Goal: Find contact information: Find contact information

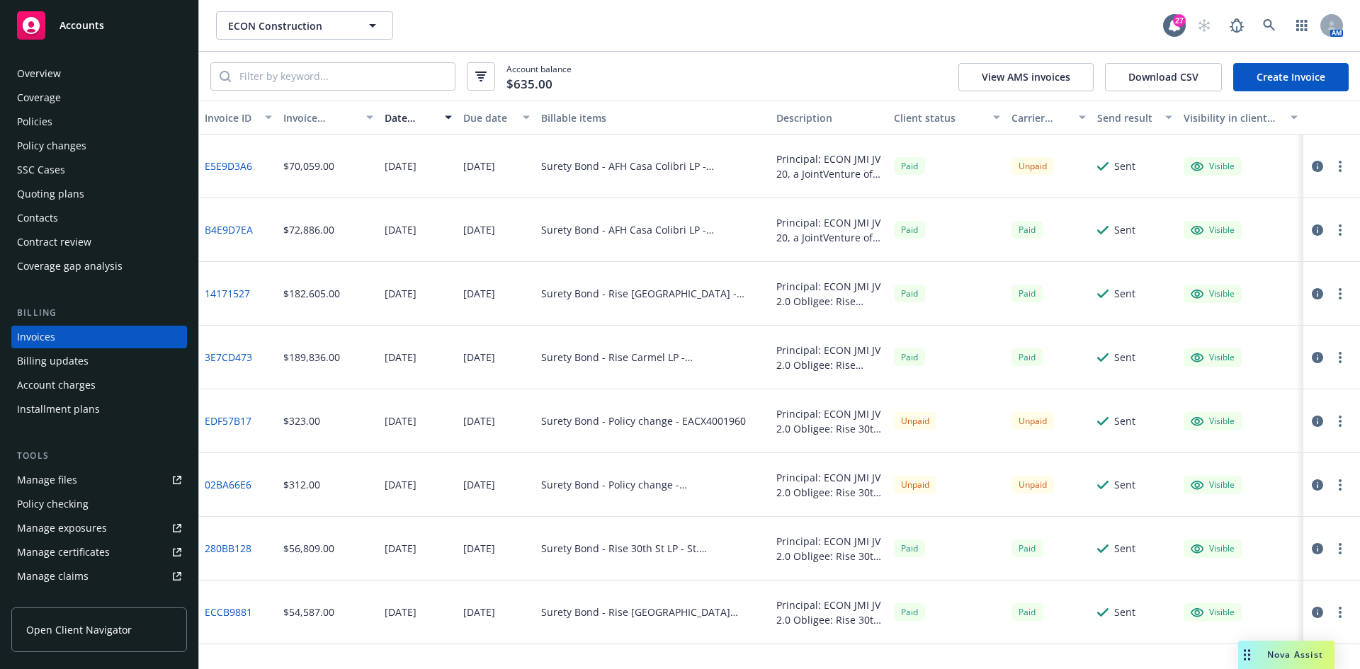
drag, startPoint x: 0, startPoint y: 0, endPoint x: 146, endPoint y: 18, distance: 147.0
click at [47, 19] on div "Accounts" at bounding box center [99, 25] width 164 height 28
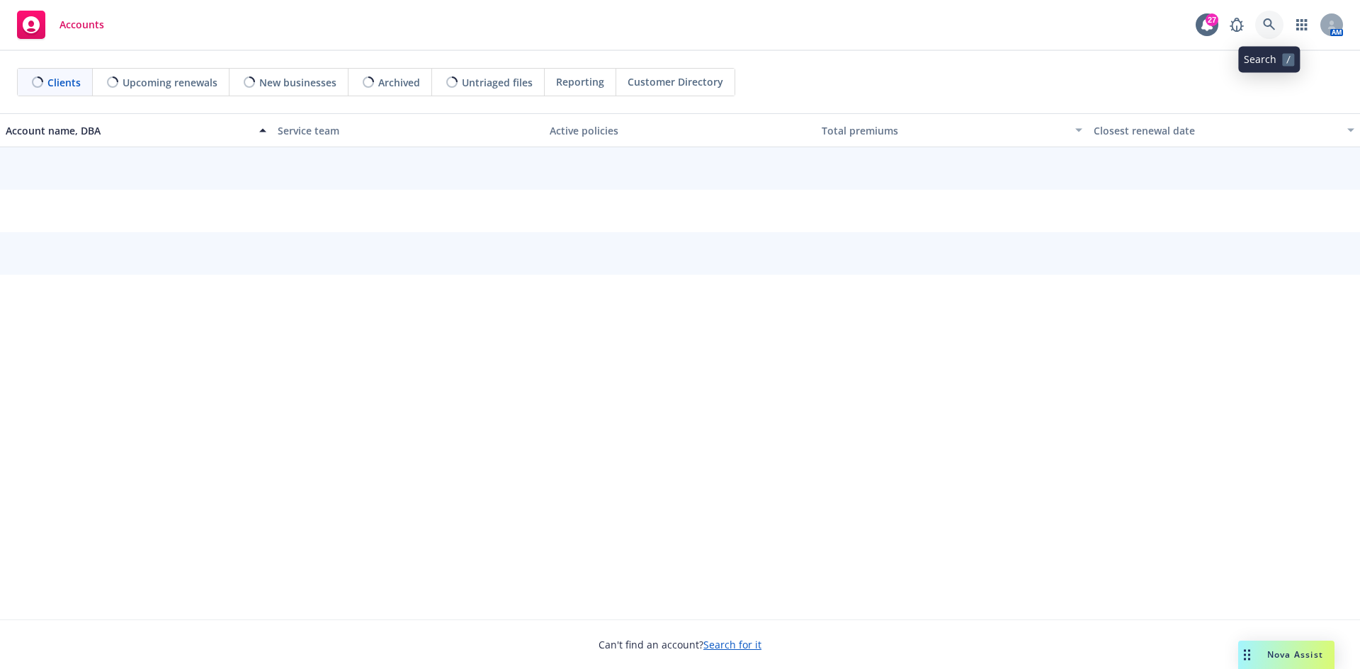
click at [1276, 24] on link at bounding box center [1269, 25] width 28 height 28
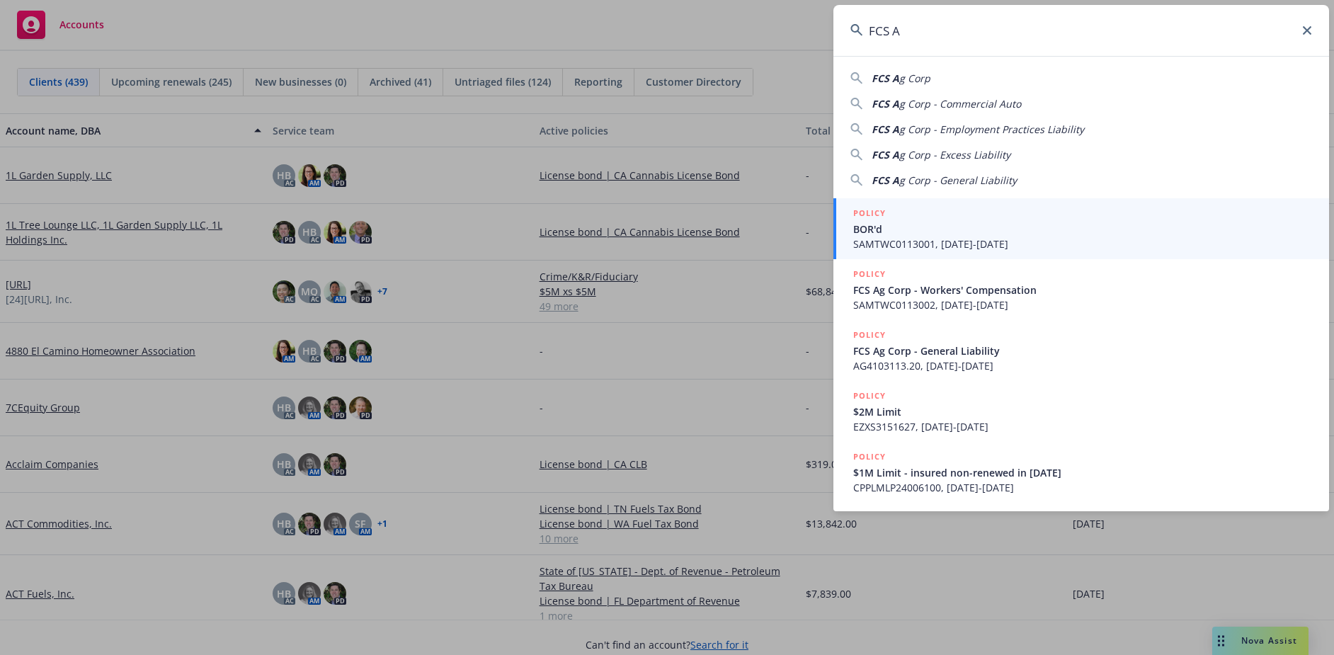
click at [936, 81] on div "FCS A g Corp" at bounding box center [1082, 78] width 462 height 15
type input "FCS Ag Corp"
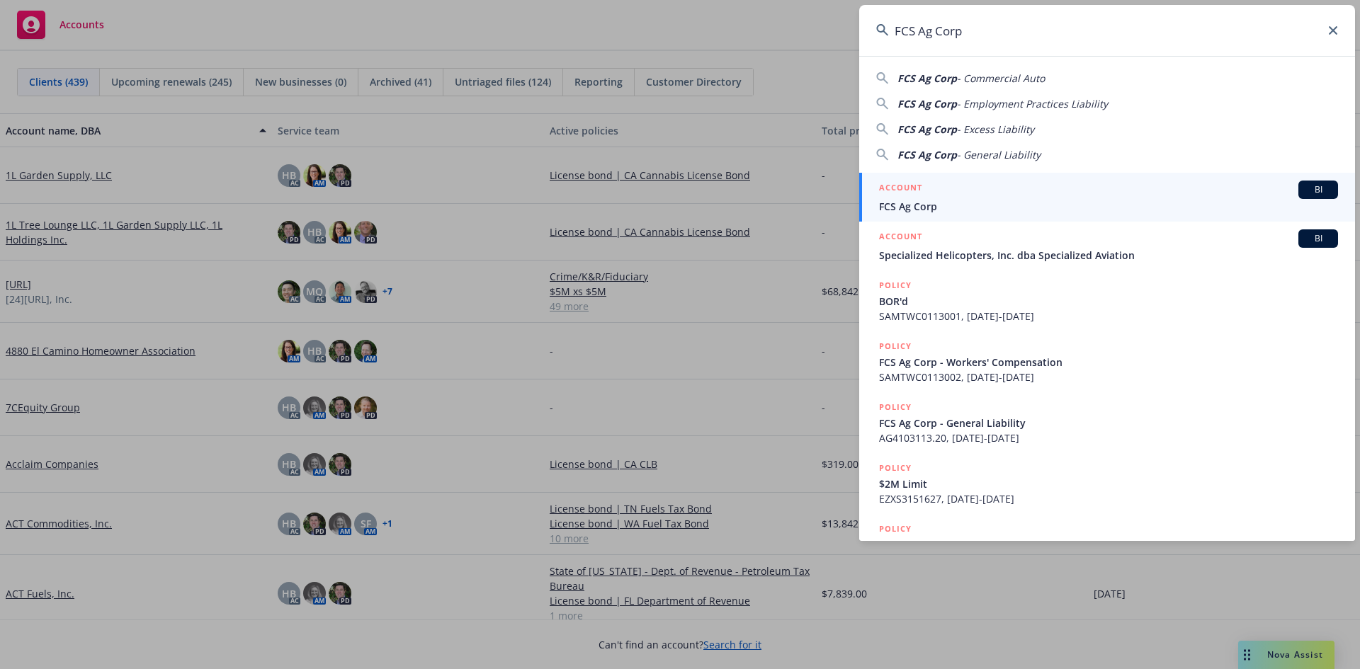
click at [887, 198] on li "ACCOUNT BI FCS Ag Corp" at bounding box center [1107, 197] width 496 height 49
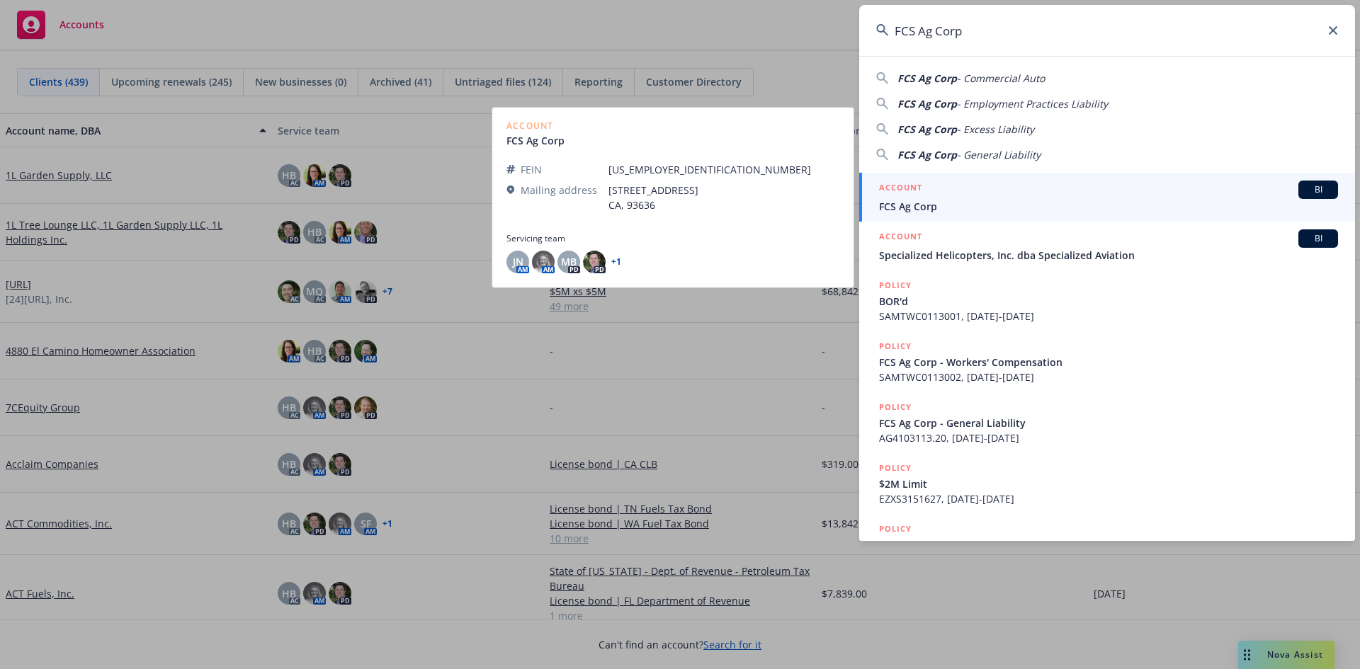
click at [950, 198] on div "ACCOUNT BI" at bounding box center [1108, 190] width 459 height 18
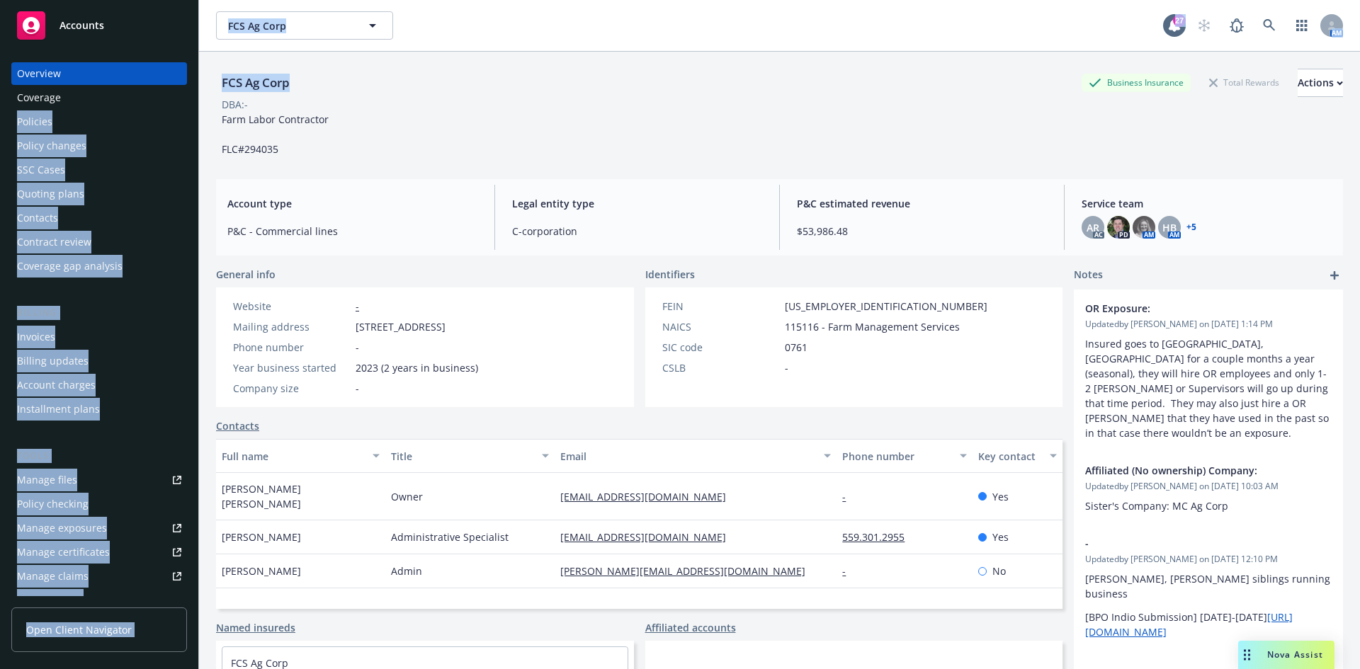
drag, startPoint x: 293, startPoint y: 93, endPoint x: 190, endPoint y: 89, distance: 102.8
click at [190, 89] on div "Accounts Overview Coverage Policies Policy changes SSC Cases Quoting plans Cont…" at bounding box center [680, 334] width 1360 height 669
click at [397, 94] on div "FCS Ag Corp Business Insurance Total Rewards Actions" at bounding box center [779, 83] width 1127 height 28
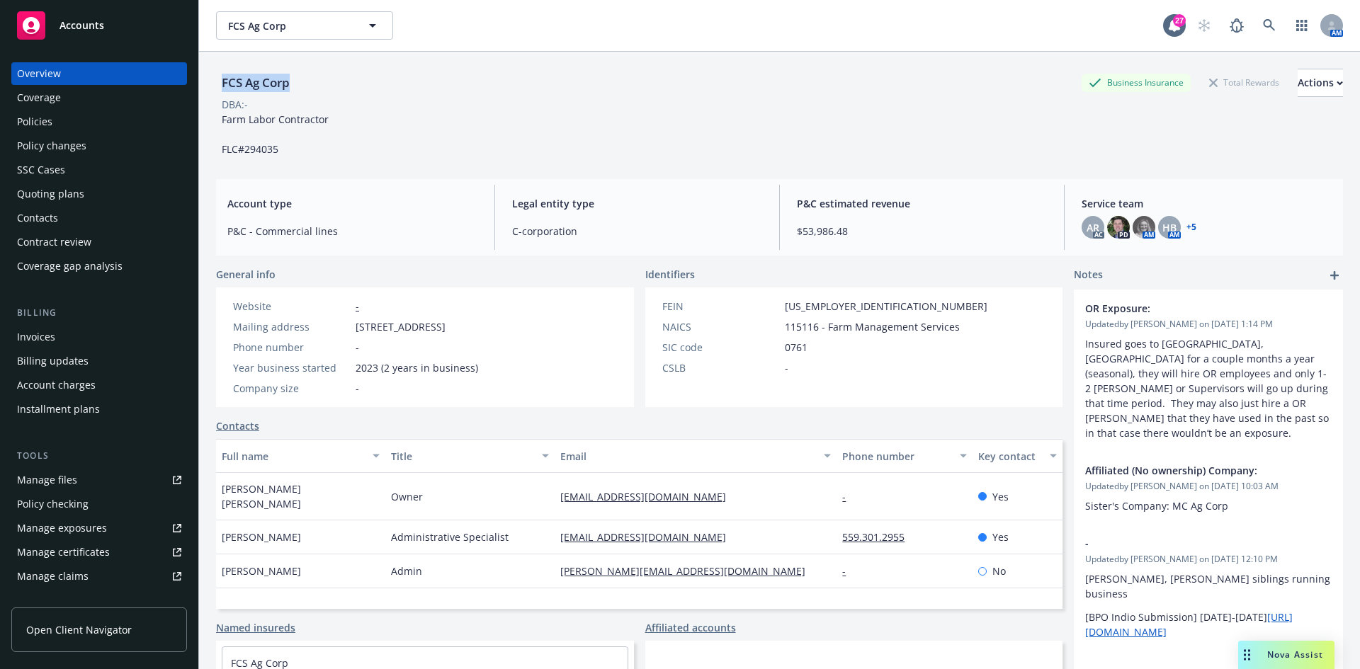
drag, startPoint x: 293, startPoint y: 86, endPoint x: 216, endPoint y: 80, distance: 77.5
click at [216, 80] on div "FCS Ag Corp" at bounding box center [255, 83] width 79 height 18
copy div "FCS Ag Corp"
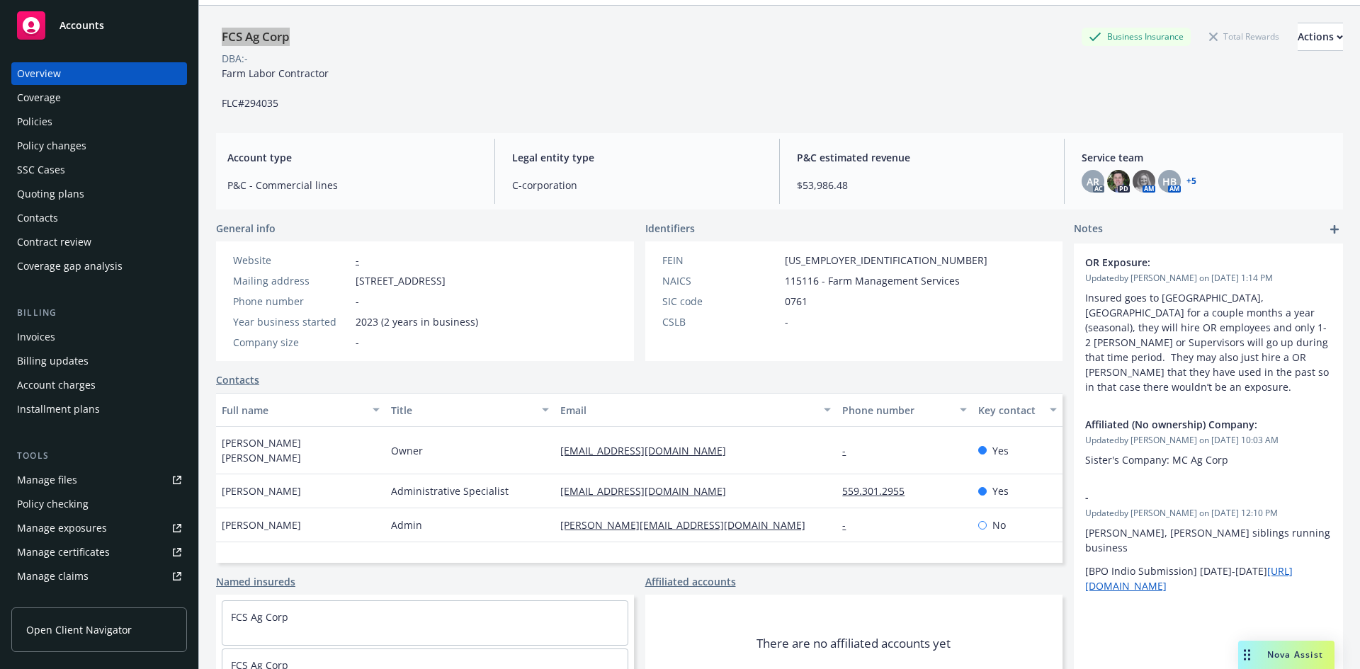
scroll to position [101, 0]
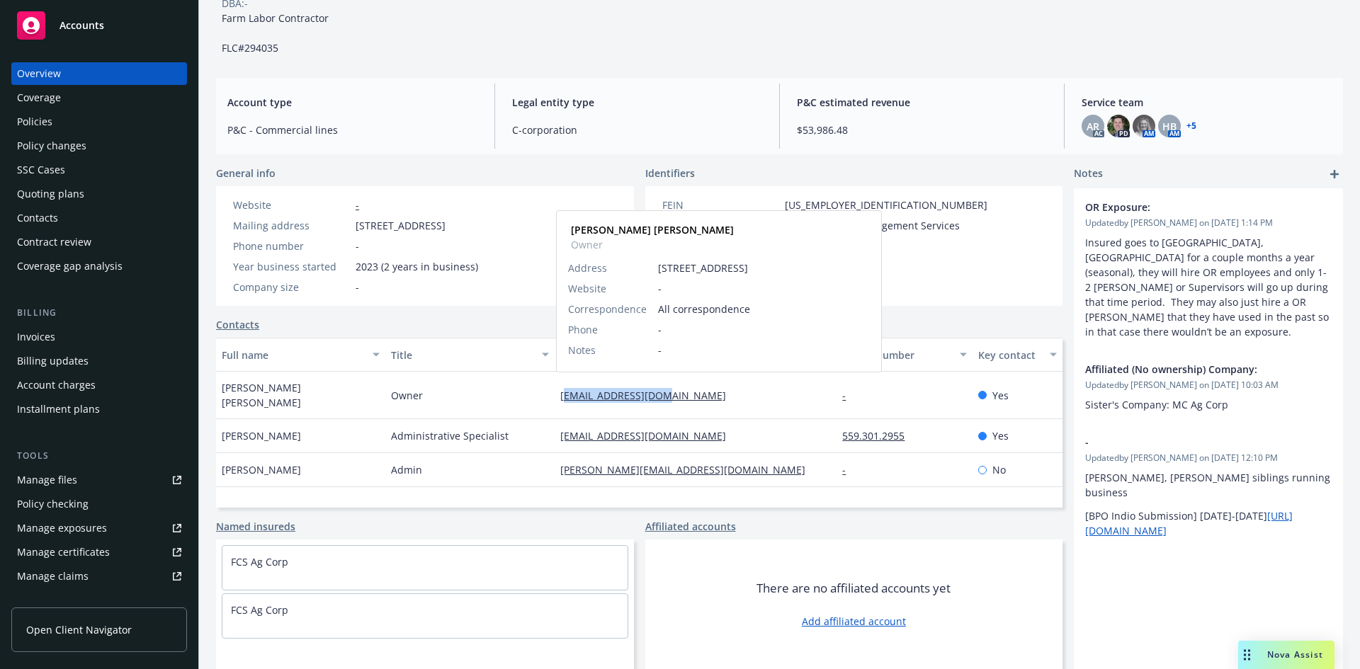
drag, startPoint x: 691, startPoint y: 383, endPoint x: 558, endPoint y: 389, distance: 133.3
click at [558, 389] on div "[EMAIL_ADDRESS][DOMAIN_NAME] [PERSON_NAME] [PERSON_NAME] Owner Address [STREET_…" at bounding box center [696, 395] width 282 height 47
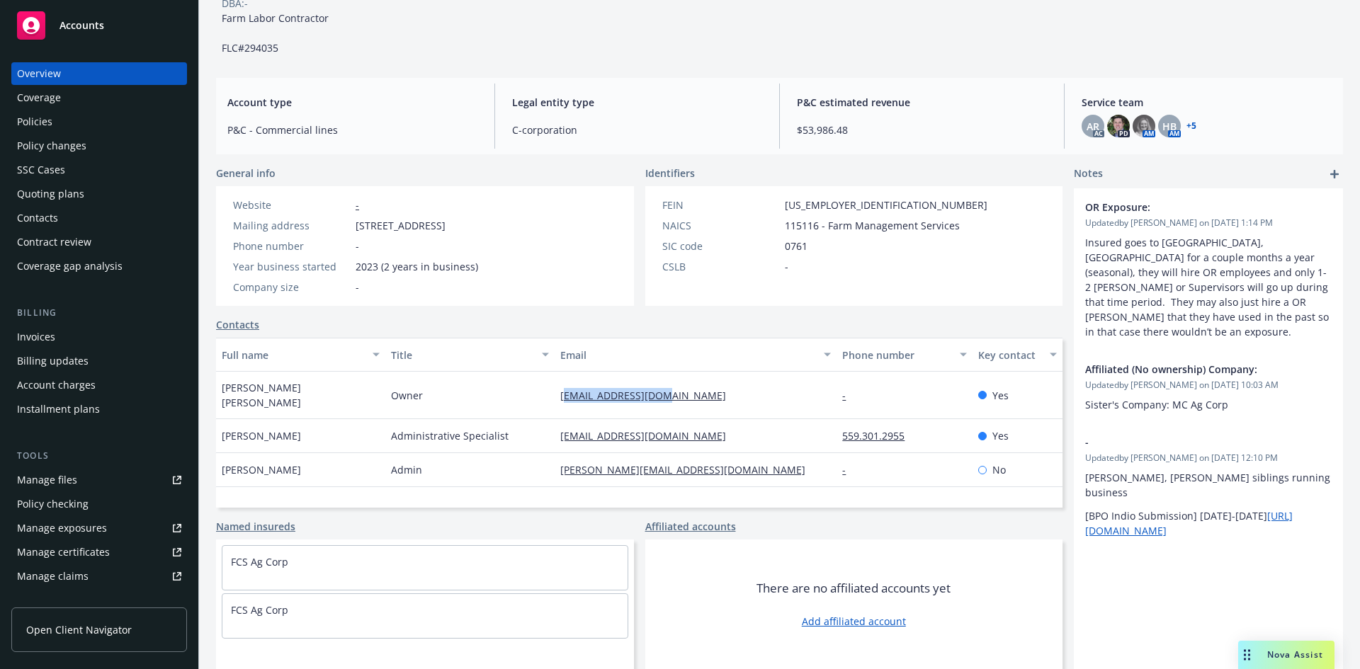
click at [681, 387] on div "[EMAIL_ADDRESS][DOMAIN_NAME]" at bounding box center [696, 395] width 282 height 47
drag, startPoint x: 681, startPoint y: 387, endPoint x: 598, endPoint y: 387, distance: 83.6
click at [561, 387] on div "[EMAIL_ADDRESS][DOMAIN_NAME]" at bounding box center [696, 395] width 282 height 47
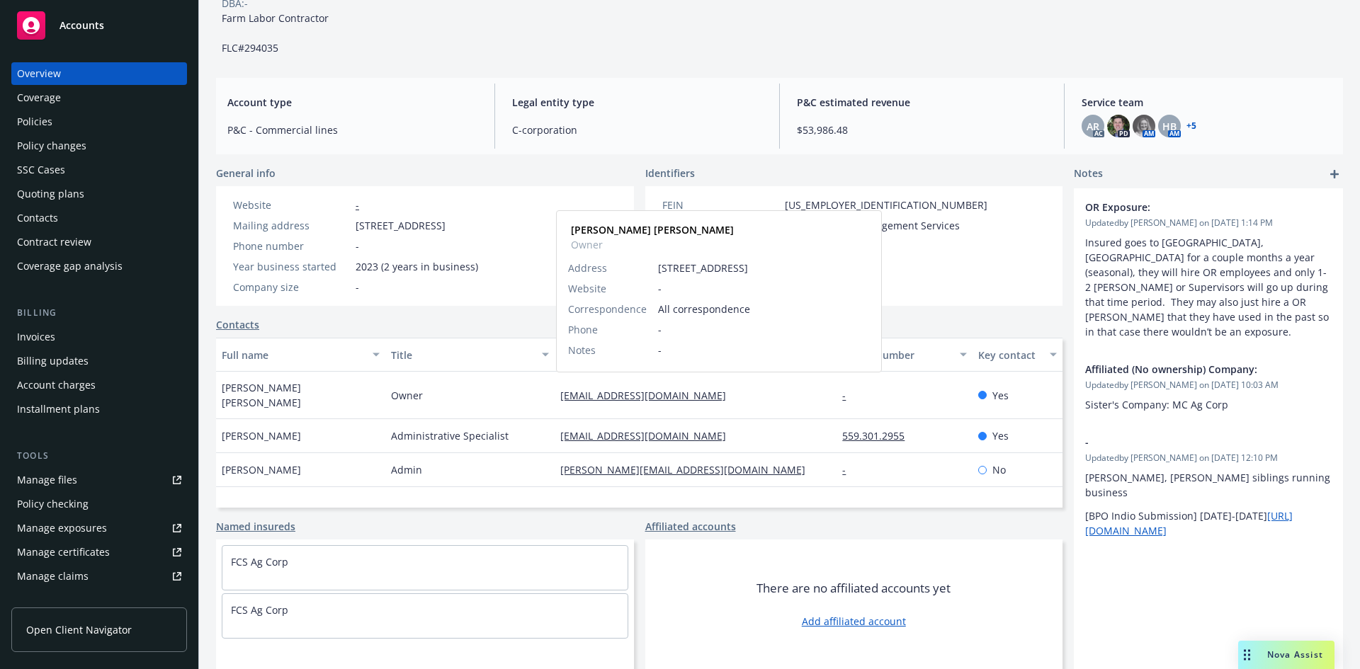
drag, startPoint x: 598, startPoint y: 387, endPoint x: 524, endPoint y: 383, distance: 74.5
click at [516, 380] on div "Owner" at bounding box center [469, 395] width 169 height 47
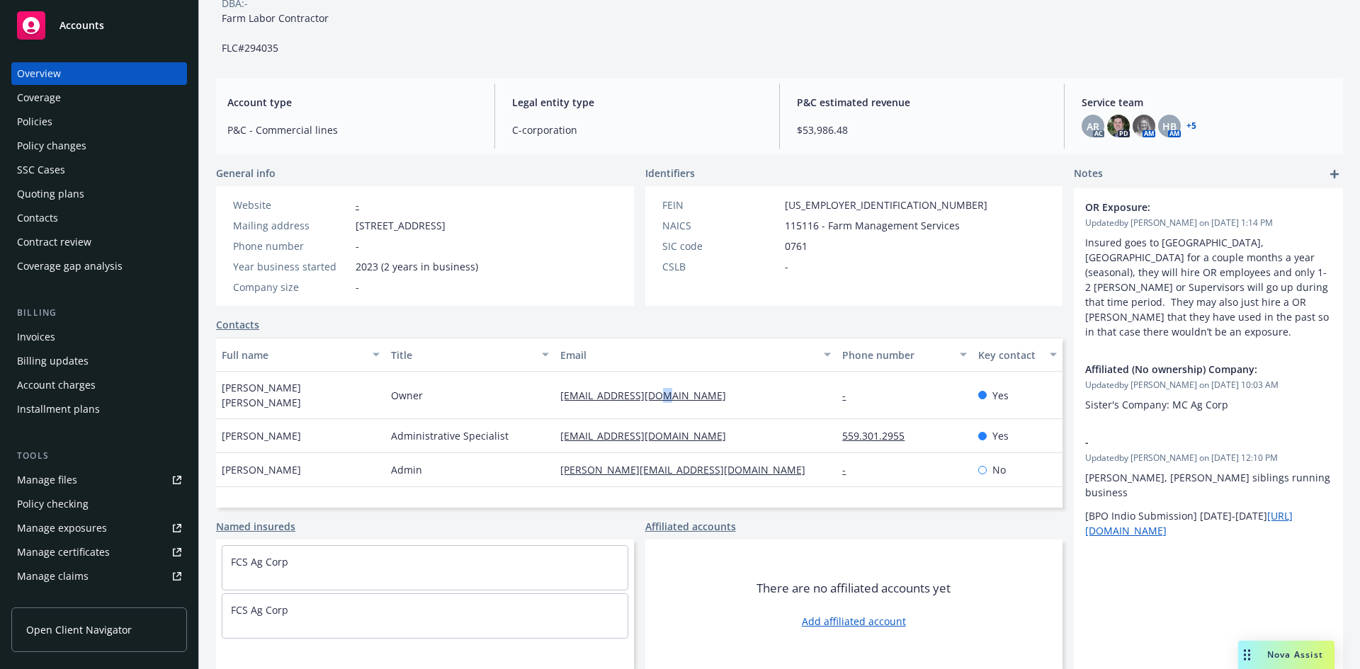
drag, startPoint x: 671, startPoint y: 391, endPoint x: 649, endPoint y: 391, distance: 21.2
click at [649, 391] on div "[EMAIL_ADDRESS][DOMAIN_NAME]" at bounding box center [696, 395] width 282 height 47
